Goal: Entertainment & Leisure: Consume media (video, audio)

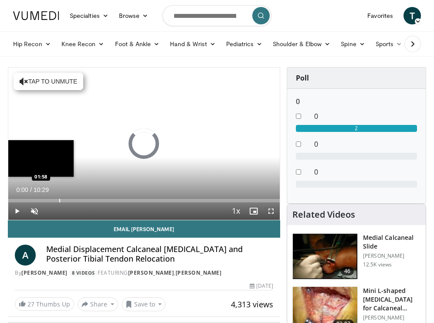
click at [59, 202] on div "Progress Bar" at bounding box center [59, 200] width 1 height 3
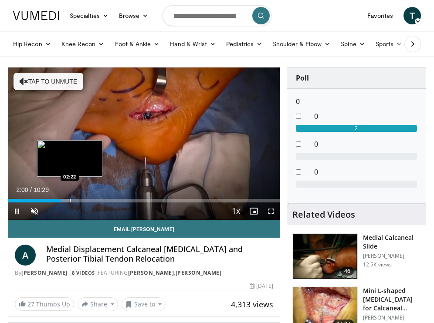
click at [70, 202] on div "Progress Bar" at bounding box center [70, 200] width 1 height 3
click at [65, 201] on div "Progress Bar" at bounding box center [65, 200] width 1 height 3
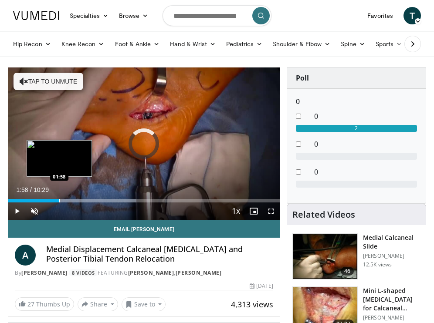
click at [59, 201] on div "Progress Bar" at bounding box center [59, 200] width 1 height 3
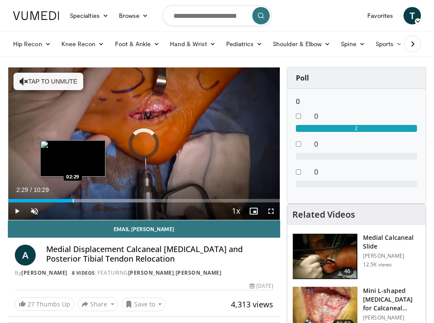
click at [73, 201] on div "Progress Bar" at bounding box center [73, 200] width 1 height 3
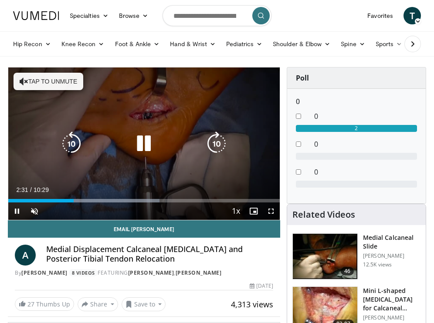
click at [84, 201] on video-js "**********" at bounding box center [144, 144] width 272 height 153
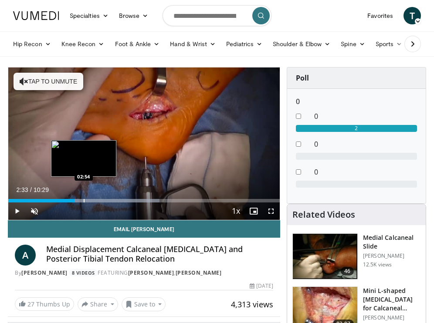
click at [84, 201] on div "Progress Bar" at bounding box center [84, 200] width 1 height 3
click at [92, 201] on div "Progress Bar" at bounding box center [92, 200] width 1 height 3
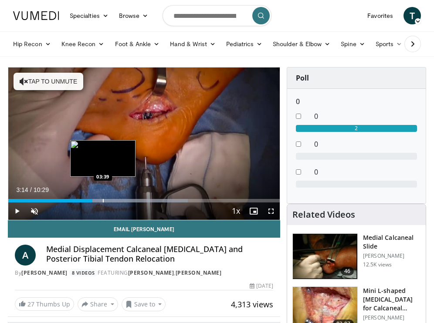
click at [103, 201] on div "Progress Bar" at bounding box center [103, 200] width 1 height 3
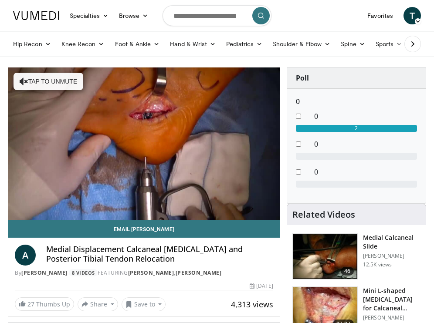
click at [112, 201] on div "10 seconds Tap to unmute" at bounding box center [144, 144] width 272 height 153
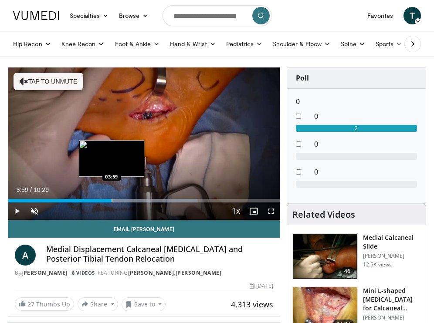
click at [112, 202] on div "Progress Bar" at bounding box center [112, 200] width 1 height 3
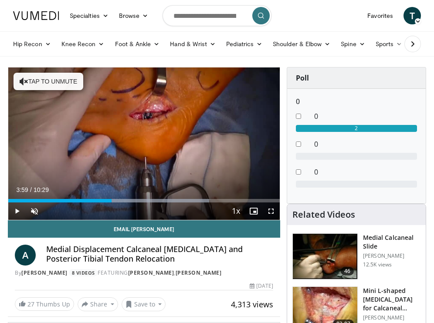
click at [16, 210] on span "Video Player" at bounding box center [16, 211] width 17 height 17
